Goal: Task Accomplishment & Management: Manage account settings

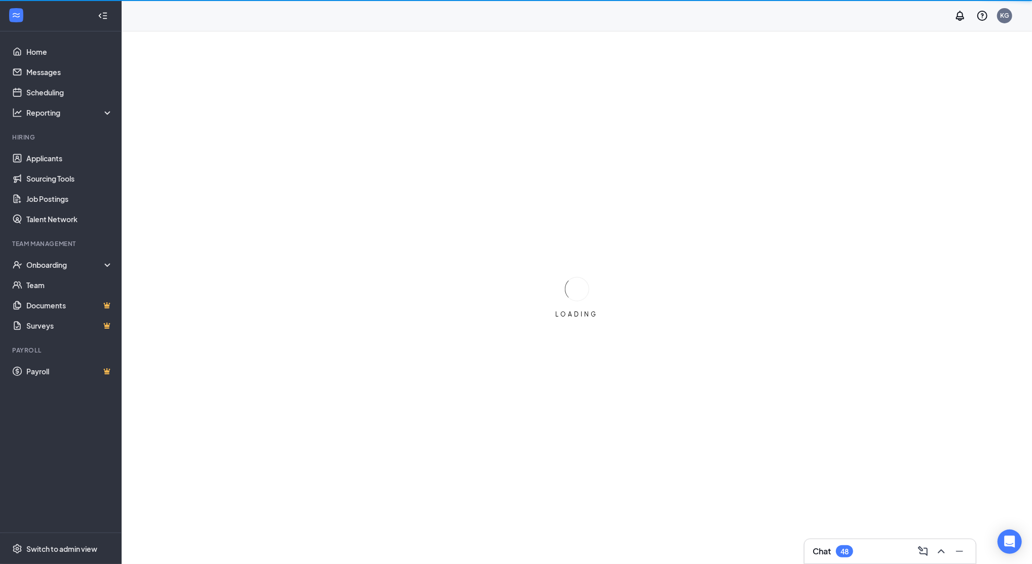
click at [66, 241] on div "Team Management" at bounding box center [61, 243] width 99 height 9
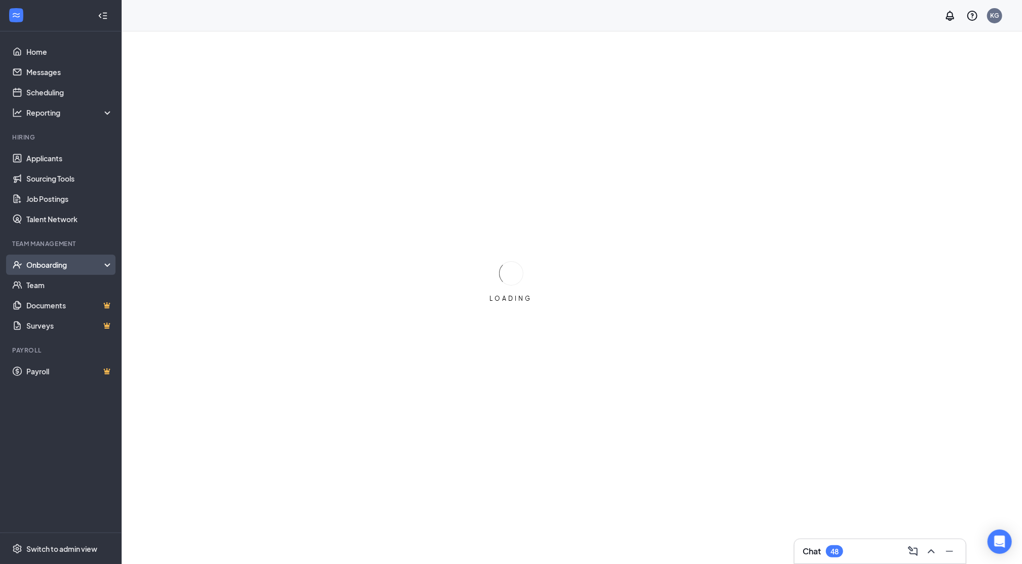
click at [64, 264] on div "Onboarding" at bounding box center [65, 264] width 78 height 10
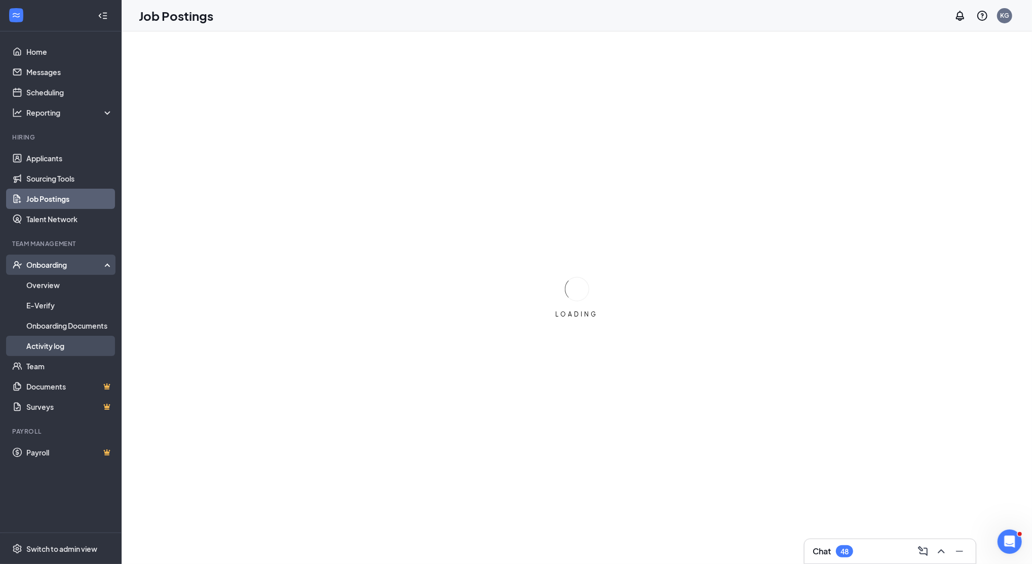
click at [57, 341] on link "Activity log" at bounding box center [69, 345] width 87 height 20
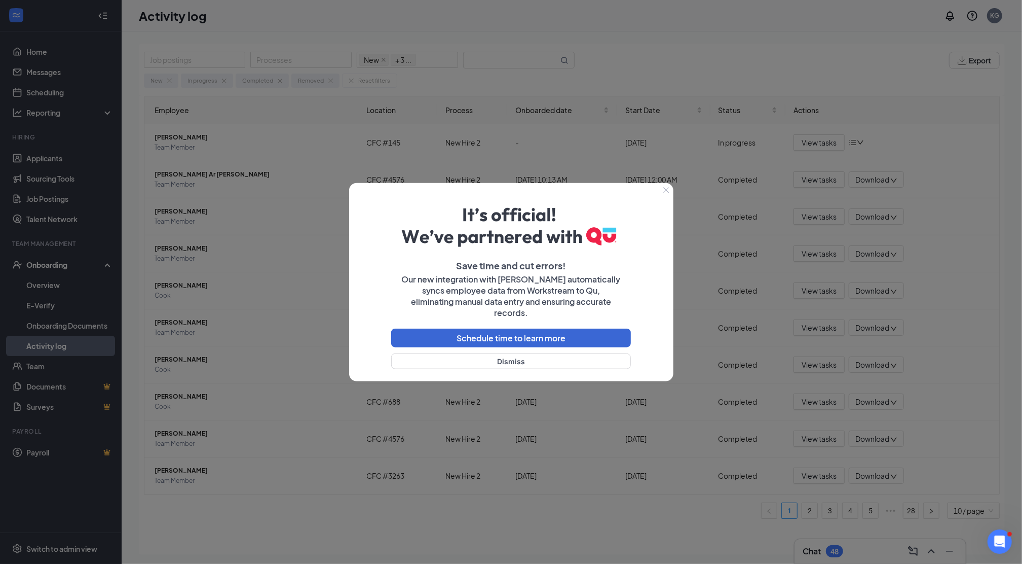
click at [666, 192] on button "Close" at bounding box center [666, 190] width 14 height 14
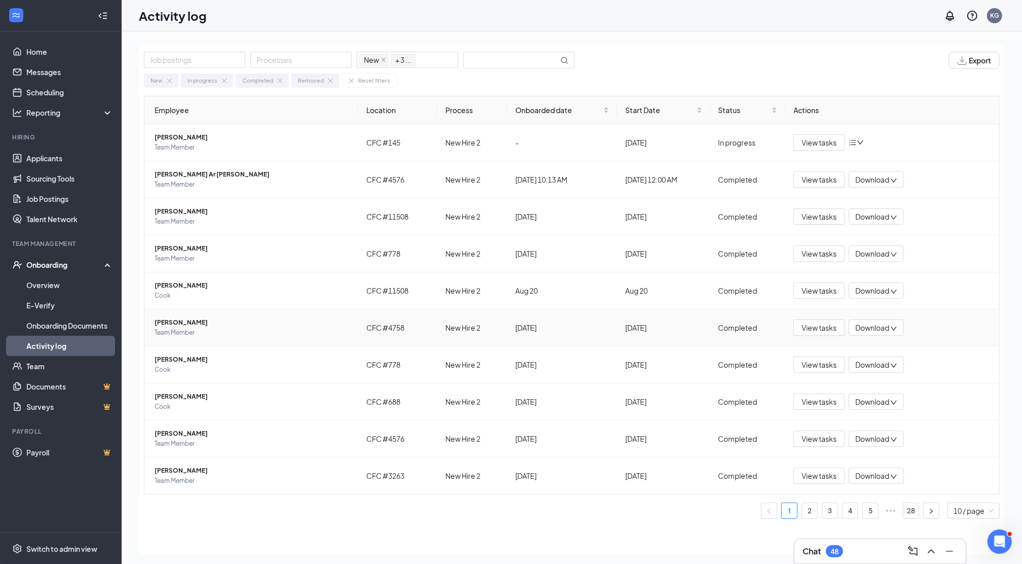
click at [178, 321] on span "[PERSON_NAME]" at bounding box center [253, 322] width 196 height 10
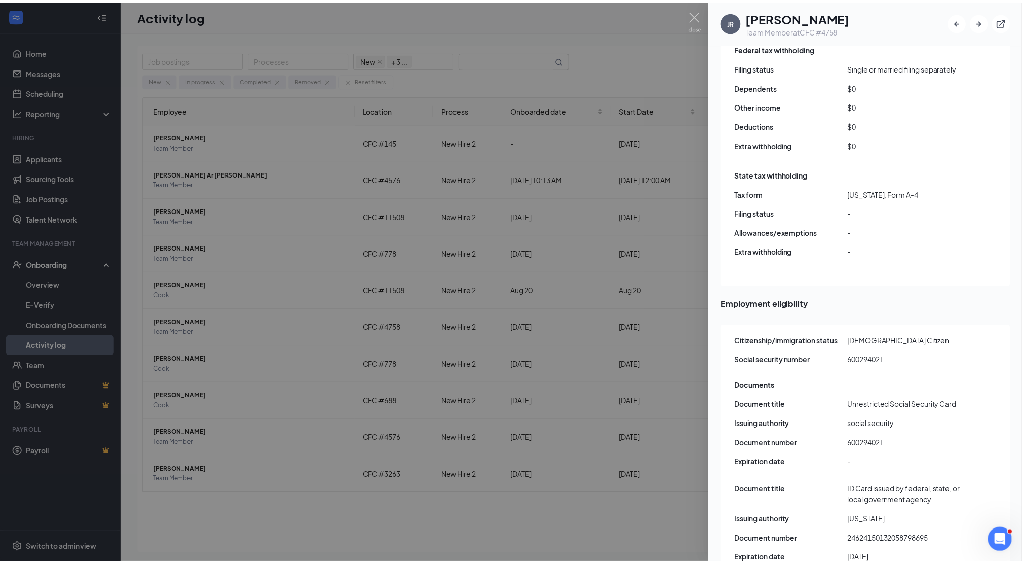
scroll to position [952, 0]
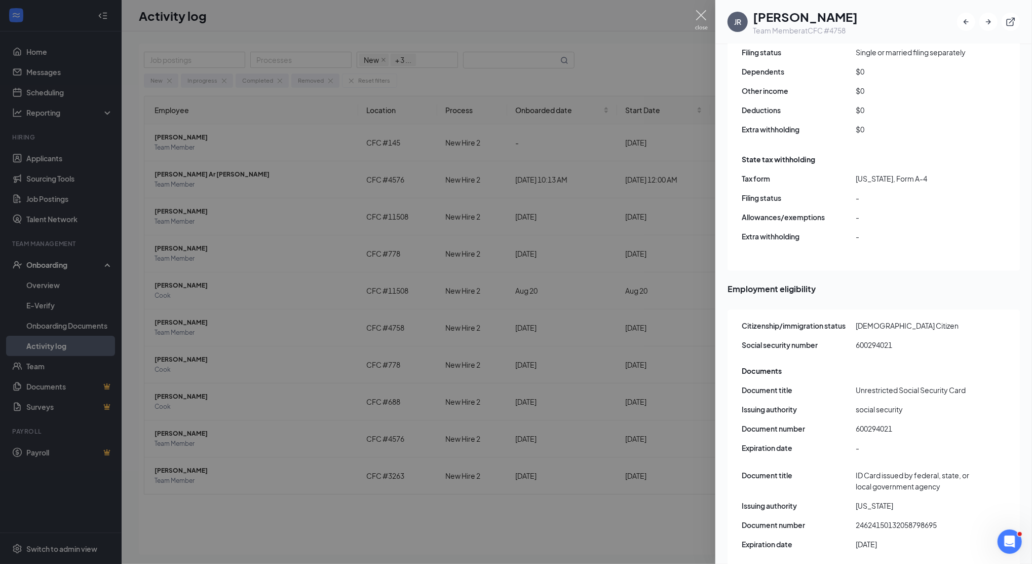
click at [705, 14] on img at bounding box center [701, 20] width 13 height 20
